Goal: Task Accomplishment & Management: Complete application form

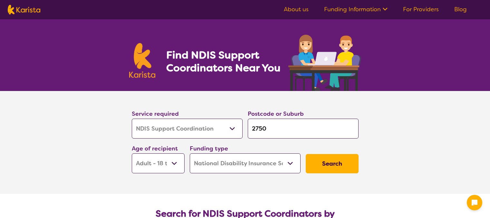
select select "NDIS Support Coordination"
select select "AD"
select select "NDIS"
select select "NDIS Support Coordination"
select select "AD"
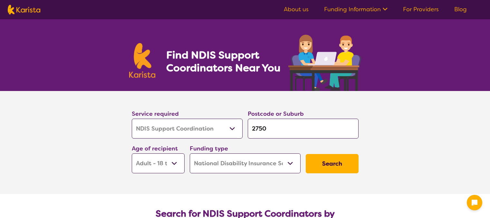
select select "NDIS"
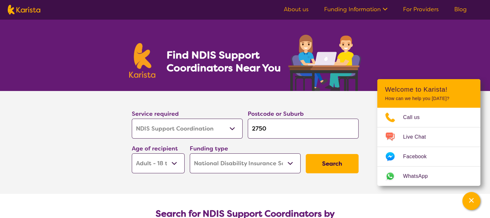
click at [339, 164] on button "Search" at bounding box center [332, 163] width 53 height 19
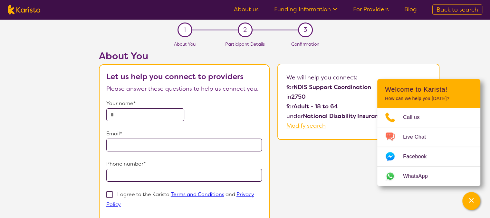
click at [441, 43] on section "1 About You 2 Participant Details 3 Confirmation About You Let us help you conn…" at bounding box center [245, 142] width 490 height 247
select select "NDIS Support Coordination"
select select "AD"
select select "NDIS"
select select "NDIS Support Coordination"
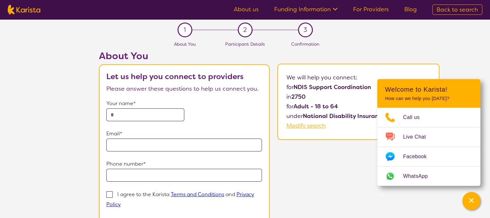
select select "AD"
select select "NDIS"
